Goal: Task Accomplishment & Management: Manage account settings

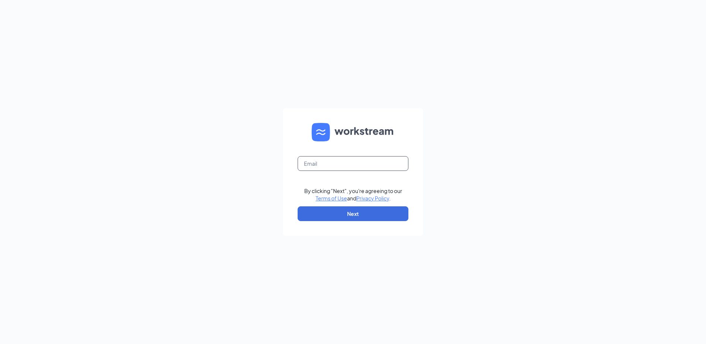
click at [334, 168] on input "text" at bounding box center [353, 163] width 111 height 15
type input "[EMAIL_ADDRESS][DOMAIN_NAME]"
click at [378, 218] on button "Next" at bounding box center [353, 213] width 111 height 15
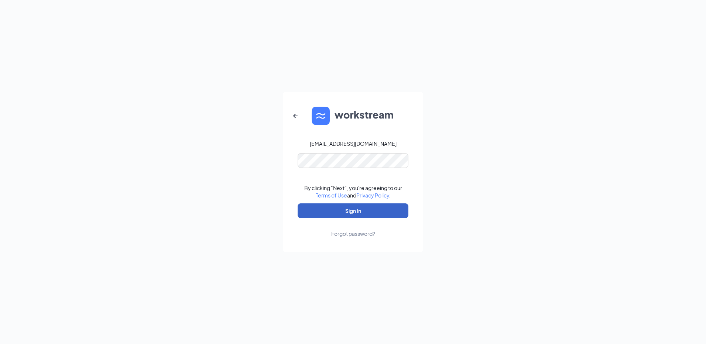
click at [345, 208] on button "Sign In" at bounding box center [353, 210] width 111 height 15
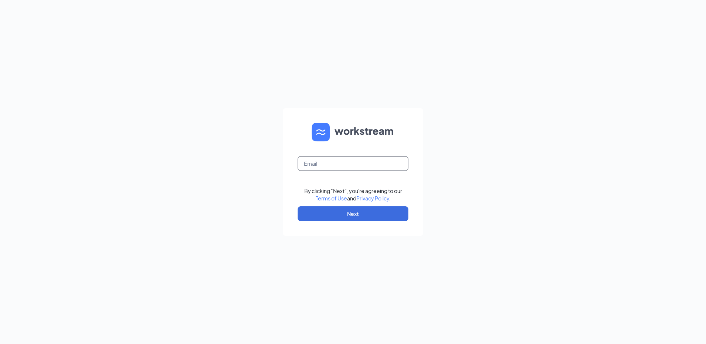
click at [328, 165] on input "text" at bounding box center [353, 163] width 111 height 15
type input "[EMAIL_ADDRESS][DOMAIN_NAME]"
click at [331, 210] on button "Next" at bounding box center [353, 213] width 111 height 15
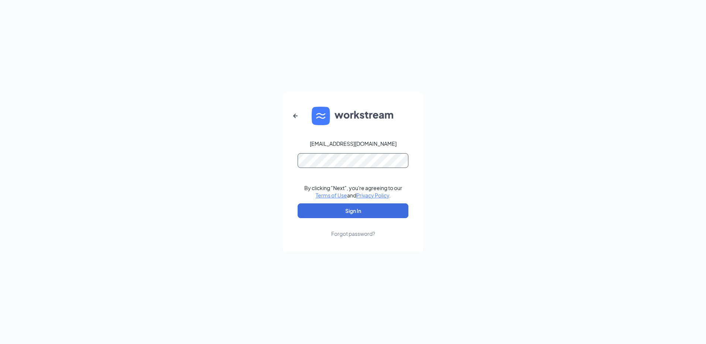
click at [298, 203] on button "Sign In" at bounding box center [353, 210] width 111 height 15
